Goal: Transaction & Acquisition: Book appointment/travel/reservation

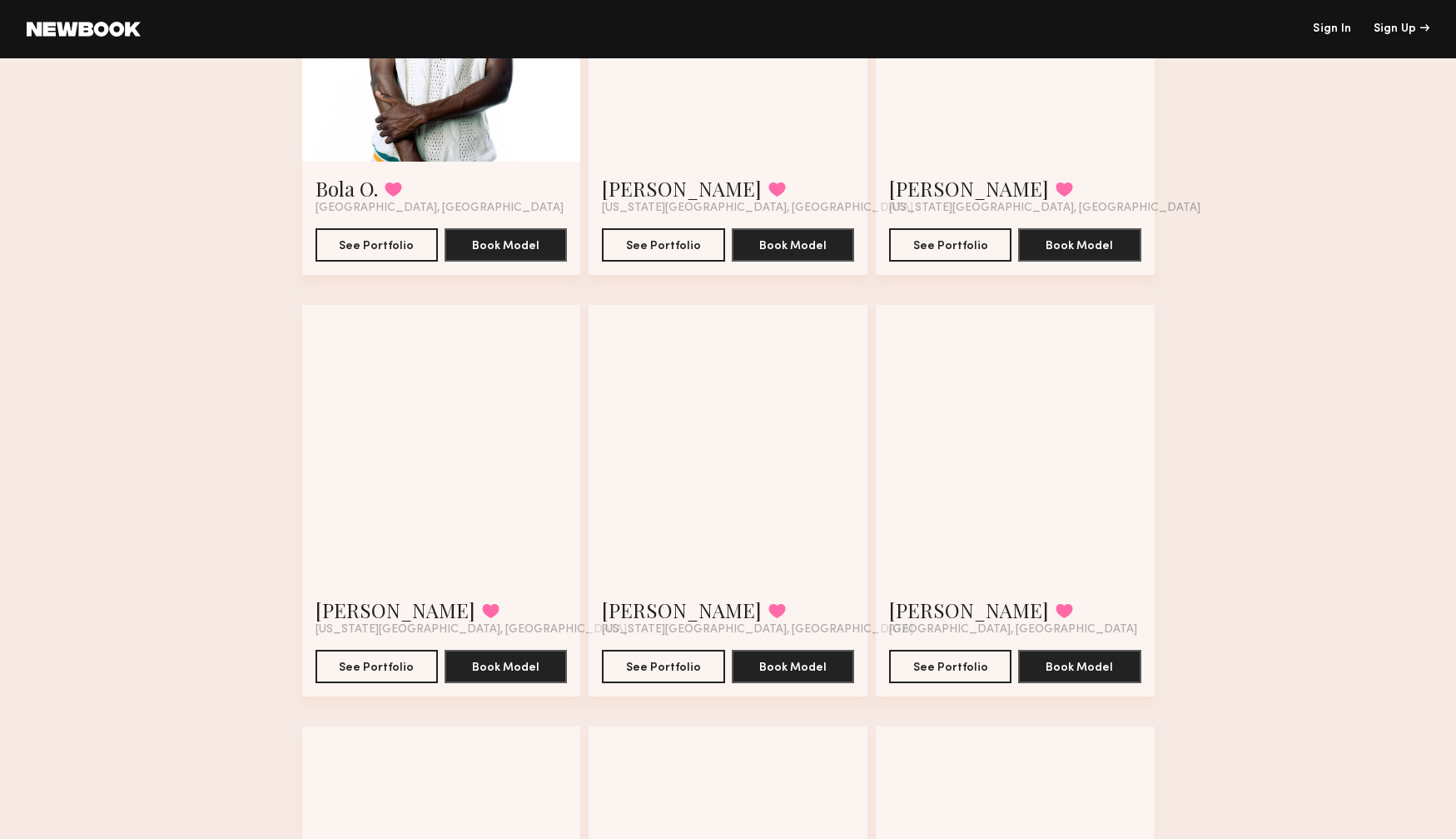
scroll to position [340, 0]
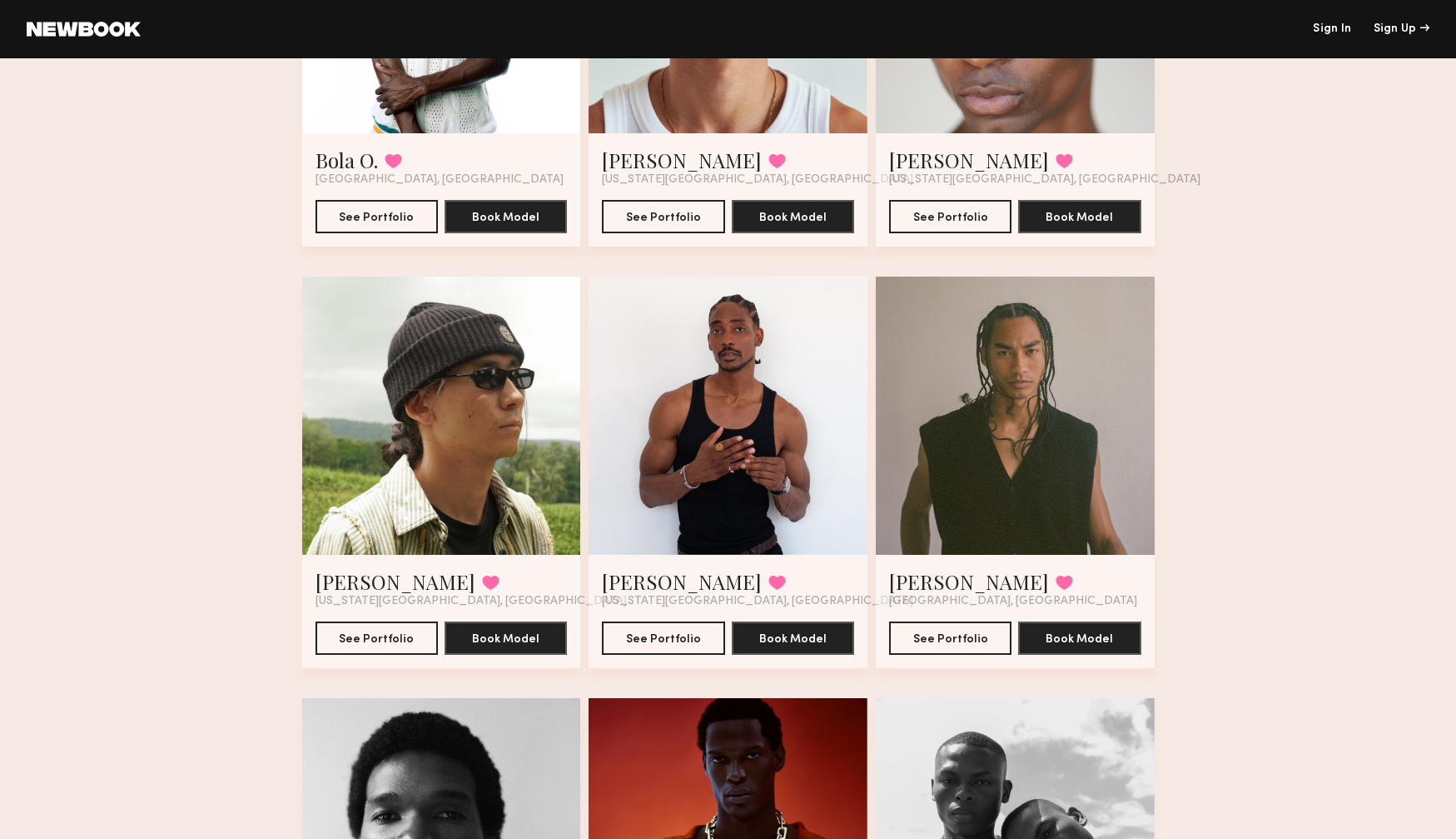
click at [1040, 398] on div at bounding box center [1016, 417] width 279 height 279
click at [946, 635] on button "See Portfolio" at bounding box center [950, 637] width 123 height 33
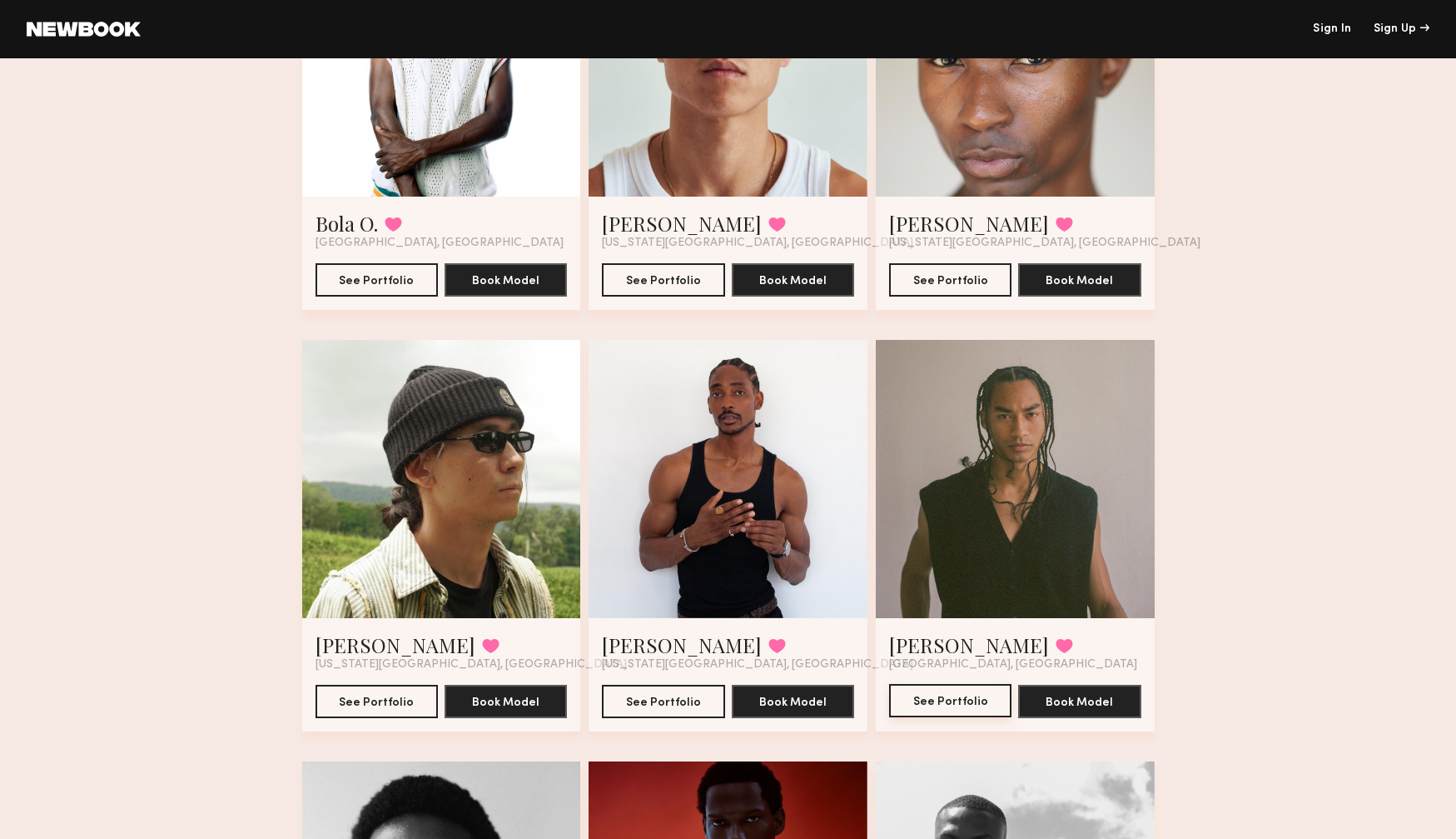
scroll to position [275, 0]
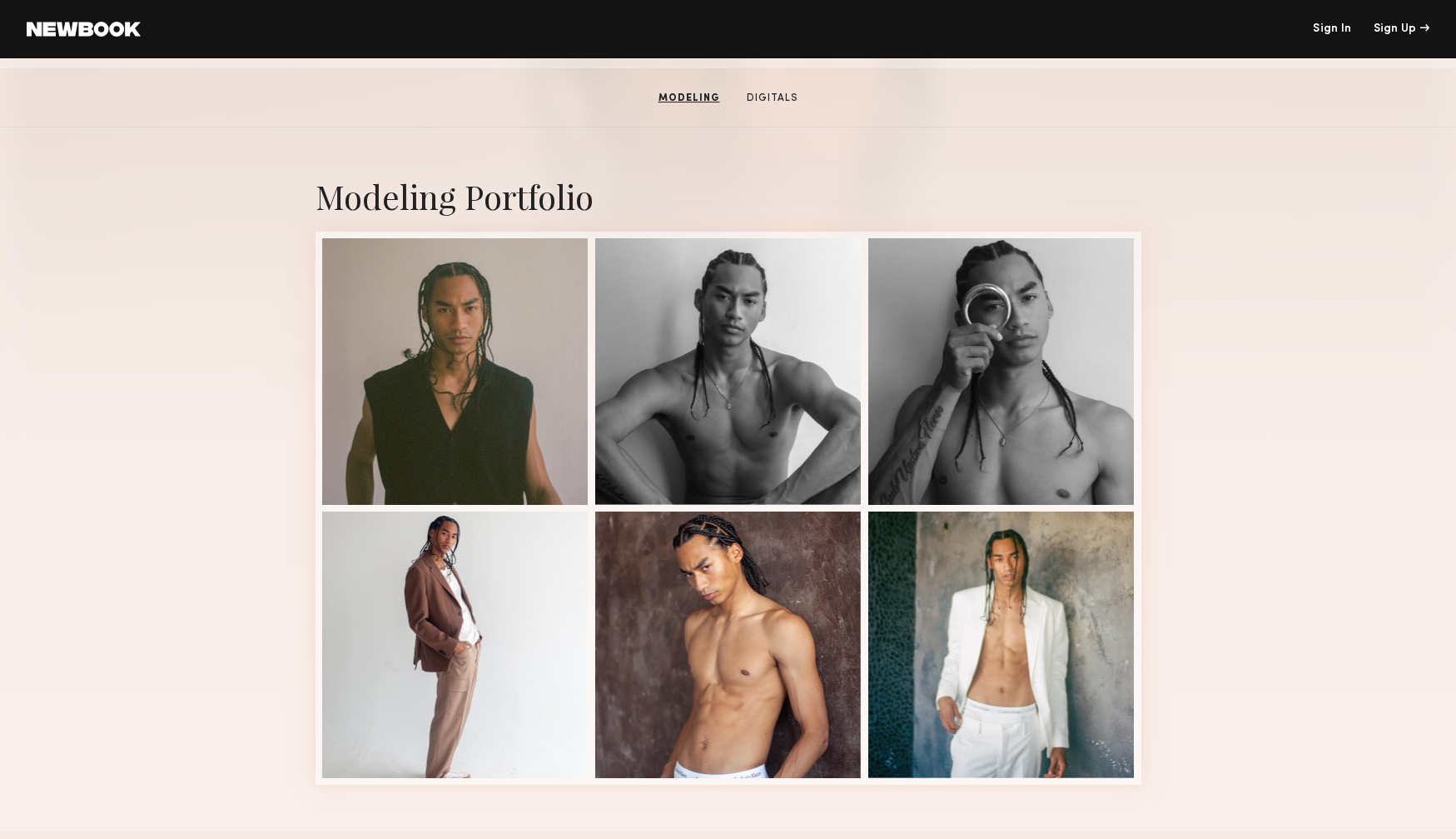
scroll to position [259, 0]
